Goal: Task Accomplishment & Management: Use online tool/utility

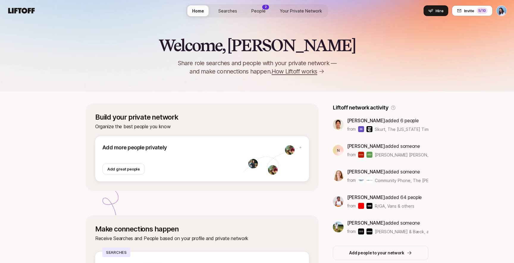
click at [286, 12] on span "Your Private Network" at bounding box center [301, 11] width 42 height 6
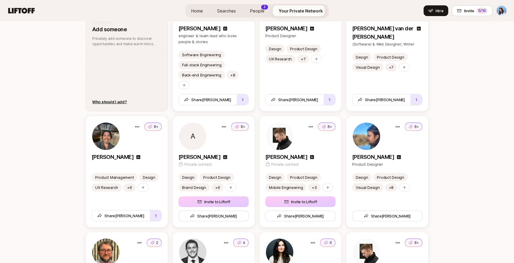
scroll to position [843, 0]
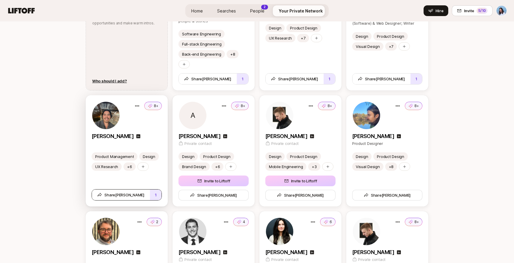
click at [158, 194] on button "1" at bounding box center [156, 194] width 12 height 11
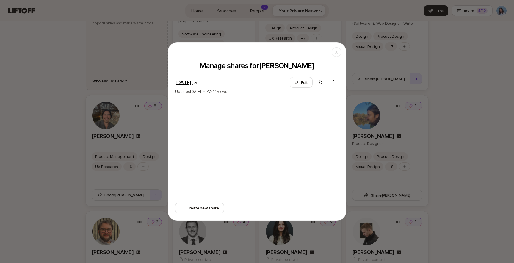
click at [197, 83] on icon at bounding box center [195, 83] width 5 height 5
click at [192, 84] on link "June 20, 2025" at bounding box center [183, 82] width 16 height 6
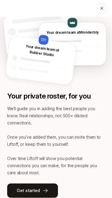
click at [35, 187] on p "Get started" at bounding box center [28, 190] width 23 height 7
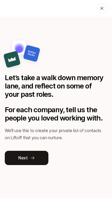
click at [27, 160] on p "Next" at bounding box center [23, 158] width 10 height 7
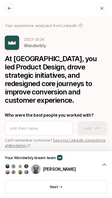
click at [71, 191] on button "Next →" at bounding box center [56, 187] width 102 height 13
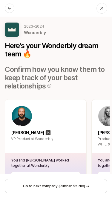
click at [63, 193] on button "Go to next company (Rubber Studio) →" at bounding box center [56, 186] width 102 height 14
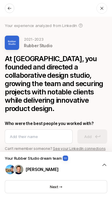
click at [60, 187] on p "Next →" at bounding box center [56, 187] width 12 height 6
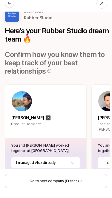
scroll to position [33, 0]
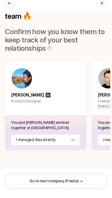
click at [73, 194] on button "Go to next company (Fresha) →" at bounding box center [56, 186] width 102 height 14
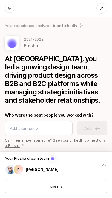
click at [73, 189] on button "Next →" at bounding box center [56, 187] width 102 height 13
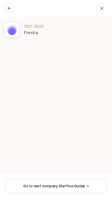
click at [73, 189] on button "Go to next company (GetYourGuide) →" at bounding box center [56, 186] width 102 height 14
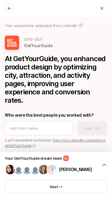
click at [73, 189] on button "Next →" at bounding box center [56, 187] width 102 height 13
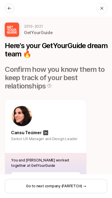
click at [73, 189] on button "Go to next company (FARFETCH) →" at bounding box center [56, 186] width 102 height 14
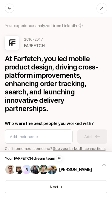
click at [73, 189] on button "Next →" at bounding box center [56, 187] width 102 height 13
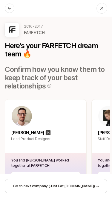
click at [73, 189] on button "Go to next company (Just Eat Takeaway.com) →" at bounding box center [56, 186] width 102 height 14
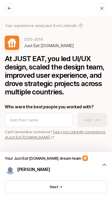
click at [73, 189] on button "Next →" at bounding box center [56, 187] width 102 height 13
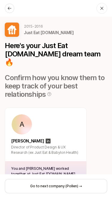
click at [73, 189] on button "Go to next company (Pollen) →" at bounding box center [56, 186] width 102 height 14
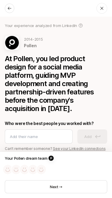
click at [73, 189] on button "Next →" at bounding box center [56, 187] width 102 height 13
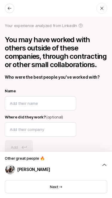
click at [73, 189] on button "Next →" at bounding box center [56, 187] width 102 height 13
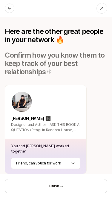
click at [75, 189] on button "Finish →" at bounding box center [56, 186] width 102 height 14
